Goal: Information Seeking & Learning: Learn about a topic

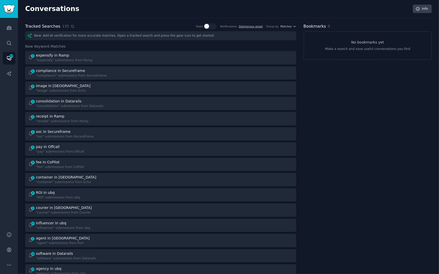
click at [71, 26] on icon at bounding box center [73, 27] width 4 height 4
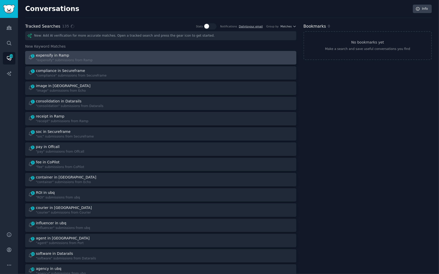
click at [130, 63] on link "1 expensify in Ramp "expensify" submissions from Ramp" at bounding box center [160, 58] width 271 height 14
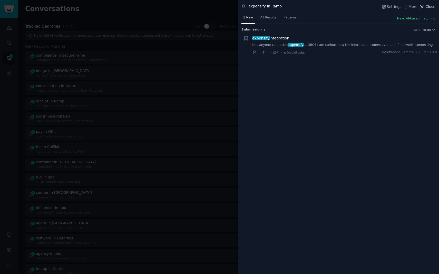
click at [430, 6] on span "Close" at bounding box center [430, 6] width 10 height 5
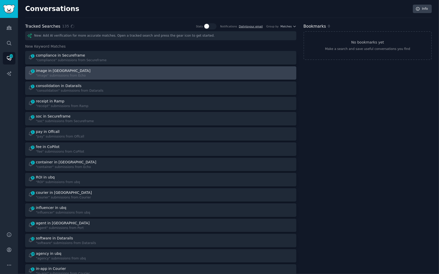
click at [74, 70] on div "image in [GEOGRAPHIC_DATA]" at bounding box center [63, 70] width 55 height 5
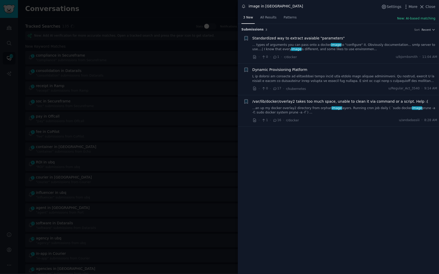
click at [105, 15] on div at bounding box center [219, 137] width 439 height 274
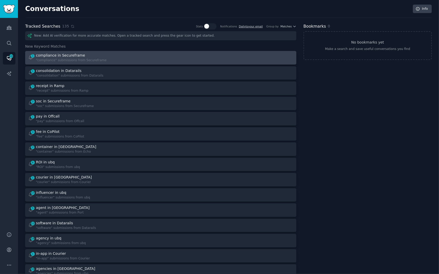
click at [101, 59] on div ""compliance" submissions from Secureframe" at bounding box center [71, 60] width 71 height 5
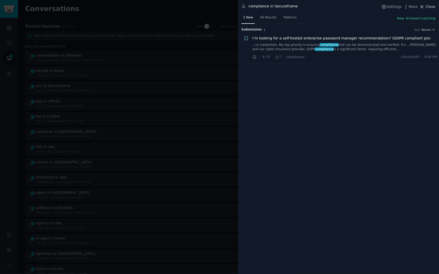
click at [429, 8] on span "Close" at bounding box center [430, 6] width 10 height 5
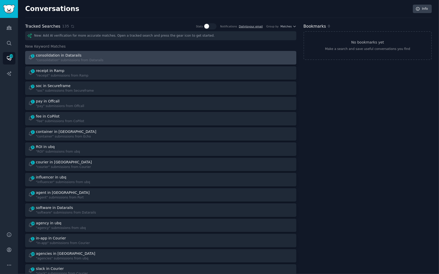
click at [111, 59] on div "1 consolidation in Datarails "consolidation" submissions from Datarails" at bounding box center [92, 58] width 129 height 10
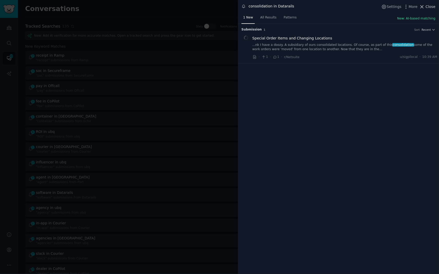
click at [429, 6] on span "Close" at bounding box center [430, 6] width 10 height 5
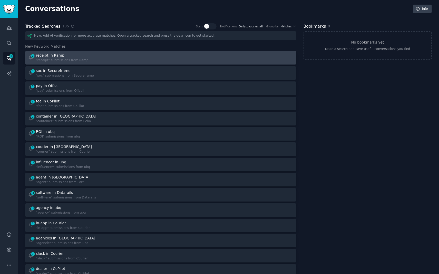
click at [236, 53] on div at bounding box center [228, 58] width 129 height 10
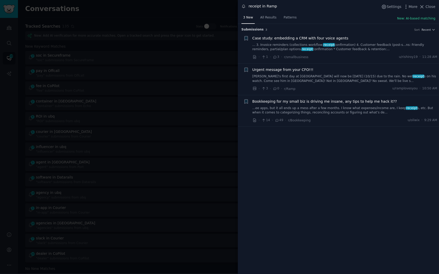
click at [318, 110] on link "...ee apps, but it all ends up a mess after a few months. I know what expenses/…" at bounding box center [344, 110] width 185 height 9
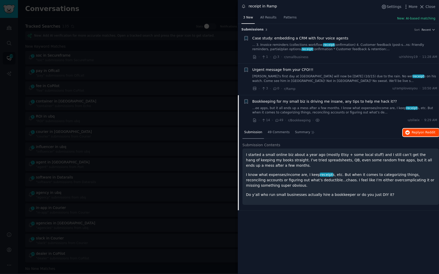
click at [411, 133] on button "Reply on Reddit" at bounding box center [421, 133] width 36 height 8
